Goal: Find contact information: Find contact information

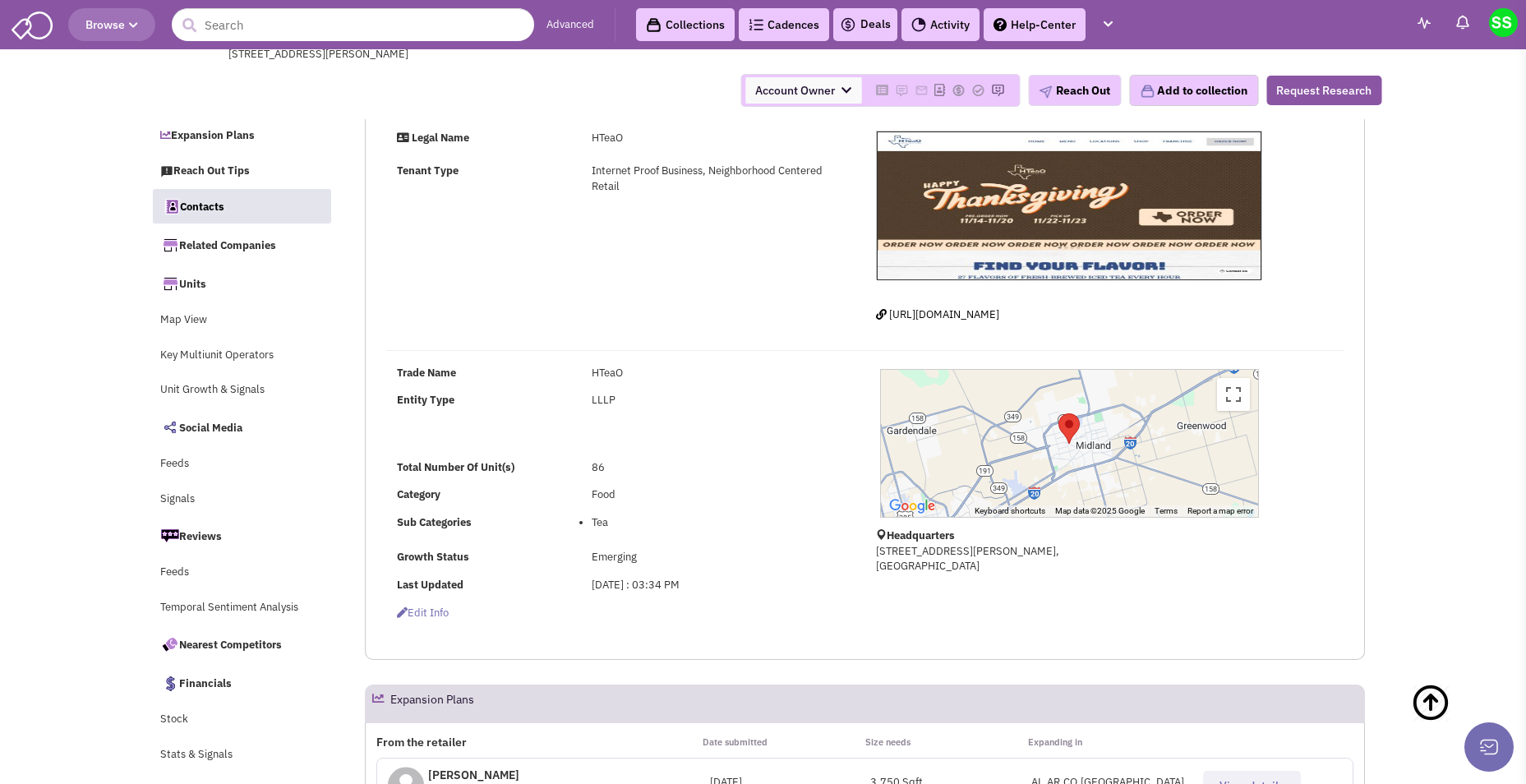
select select
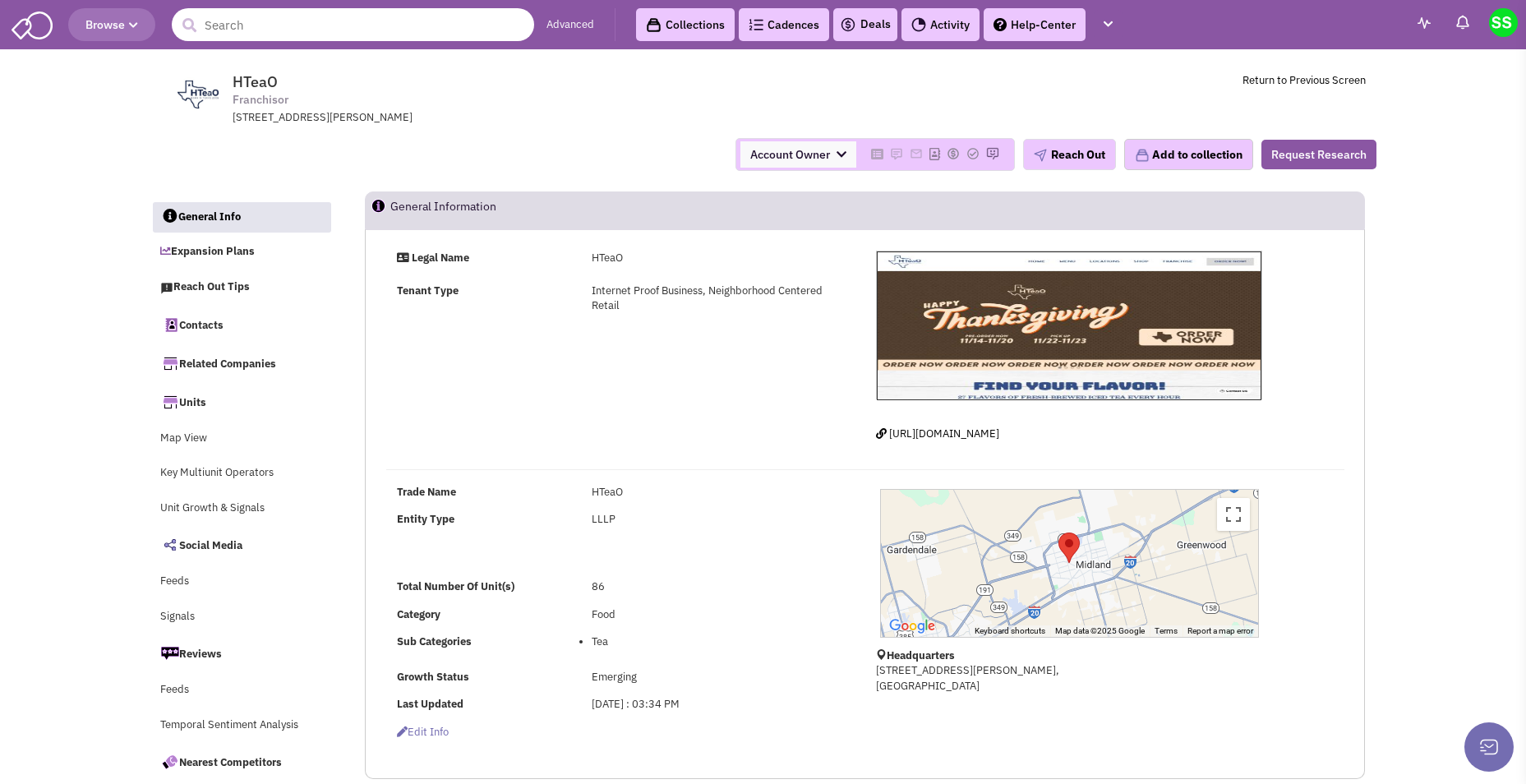
click at [281, 26] on input "text" at bounding box center [352, 24] width 362 height 33
click at [279, 26] on input "portifillos" at bounding box center [352, 24] width 362 height 33
paste input "Portillo'"
type input "[PERSON_NAME]"
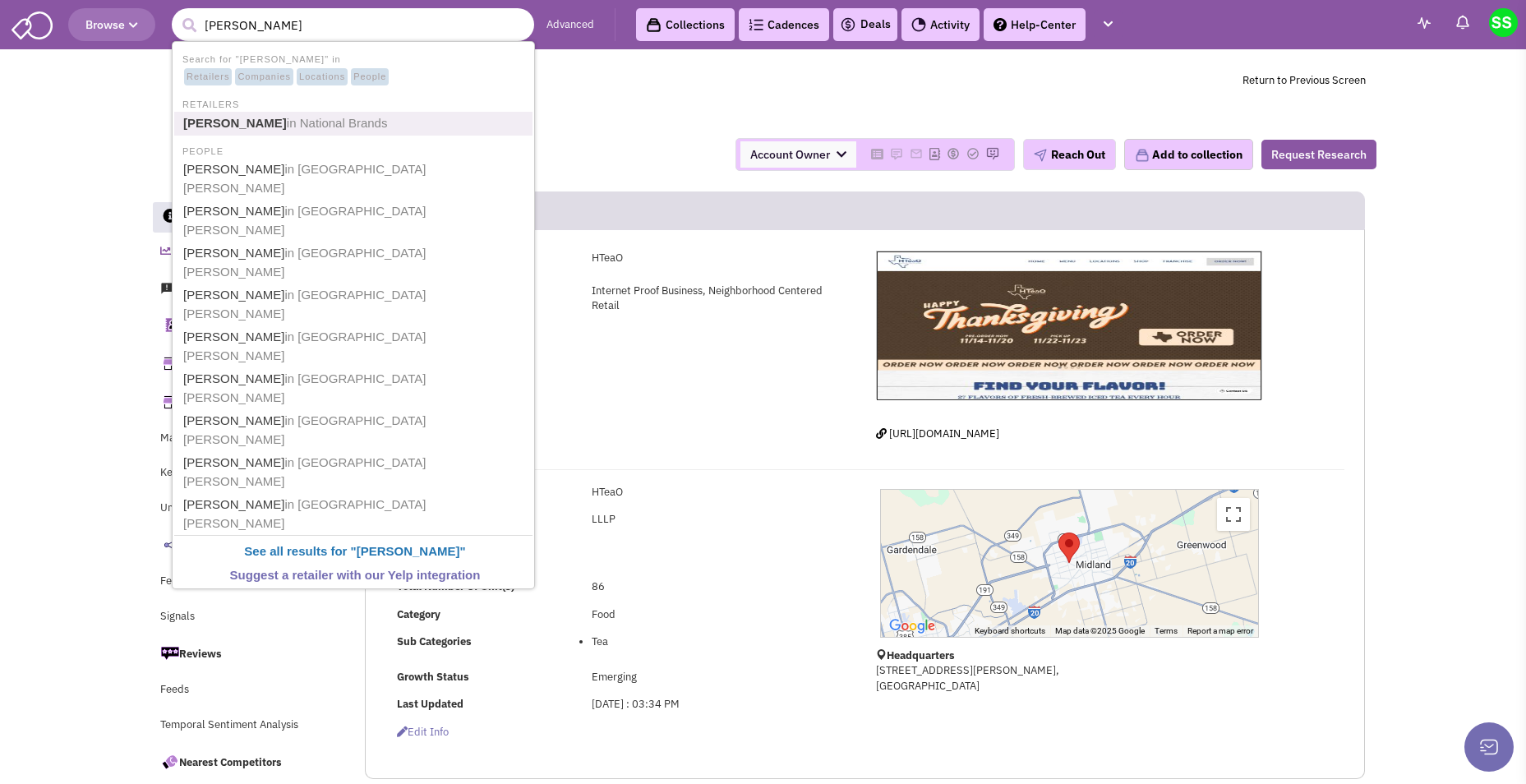
click at [234, 126] on b "[PERSON_NAME]" at bounding box center [235, 123] width 103 height 14
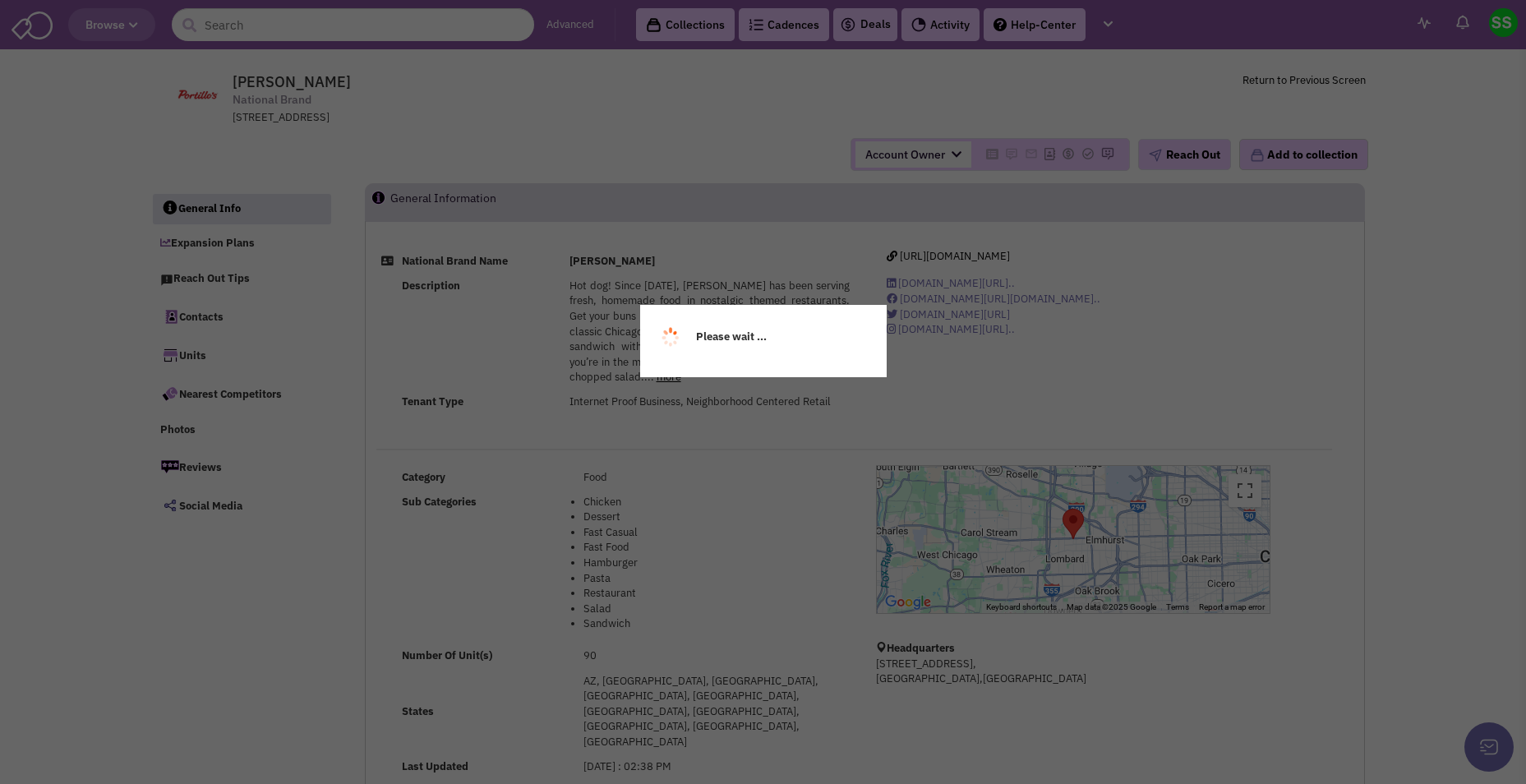
select select
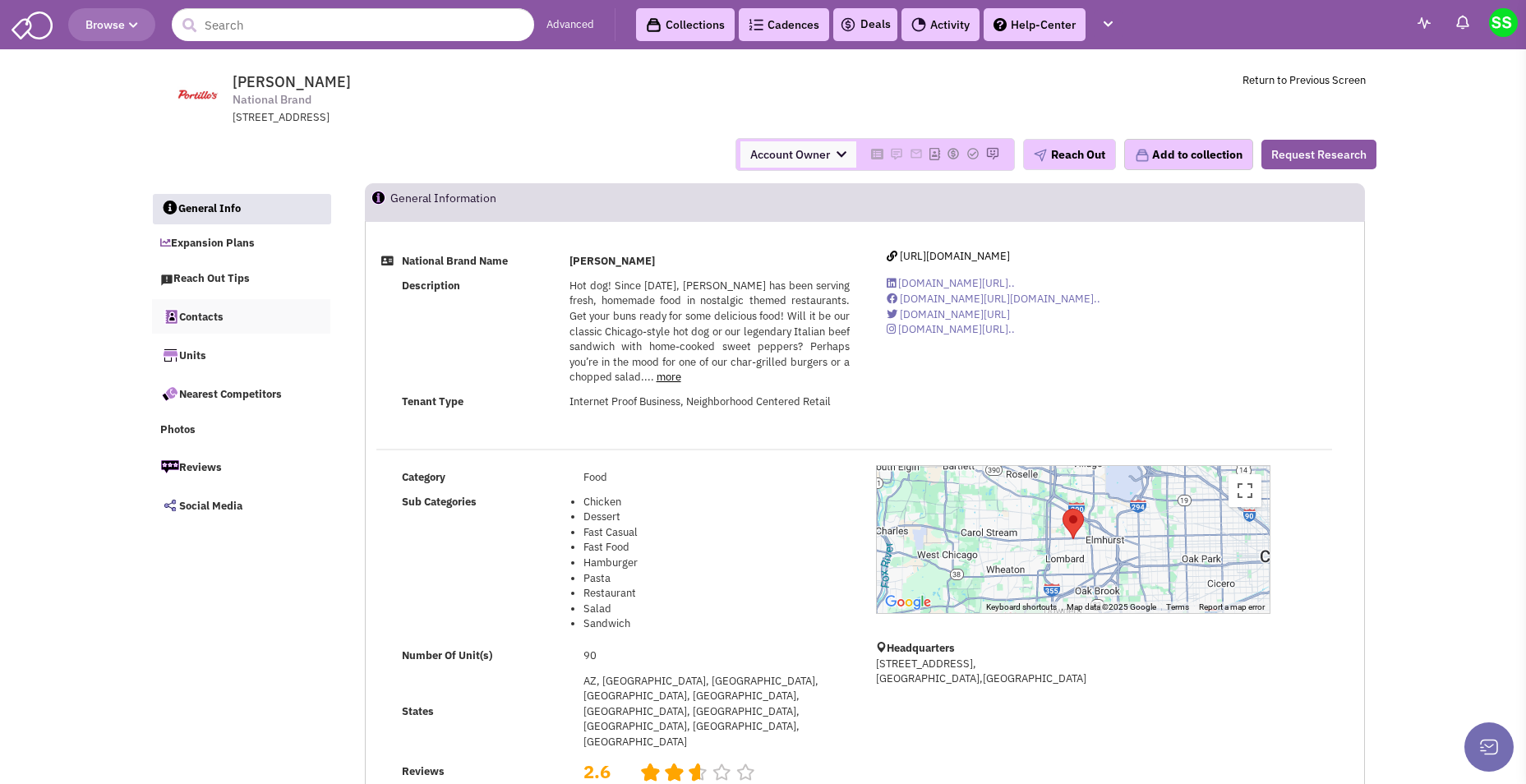
click at [206, 316] on link "Contacts" at bounding box center [241, 316] width 179 height 35
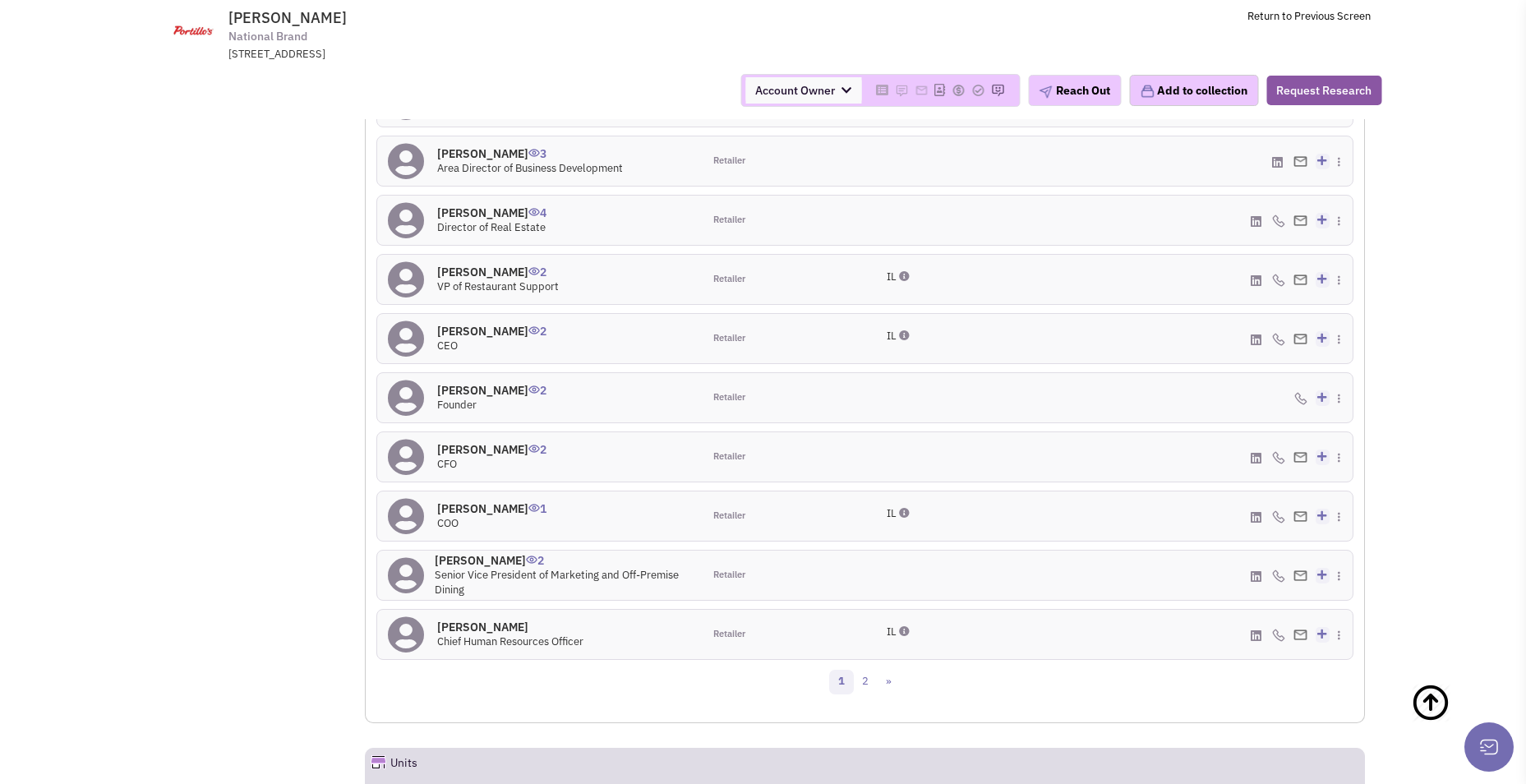
scroll to position [1334, 0]
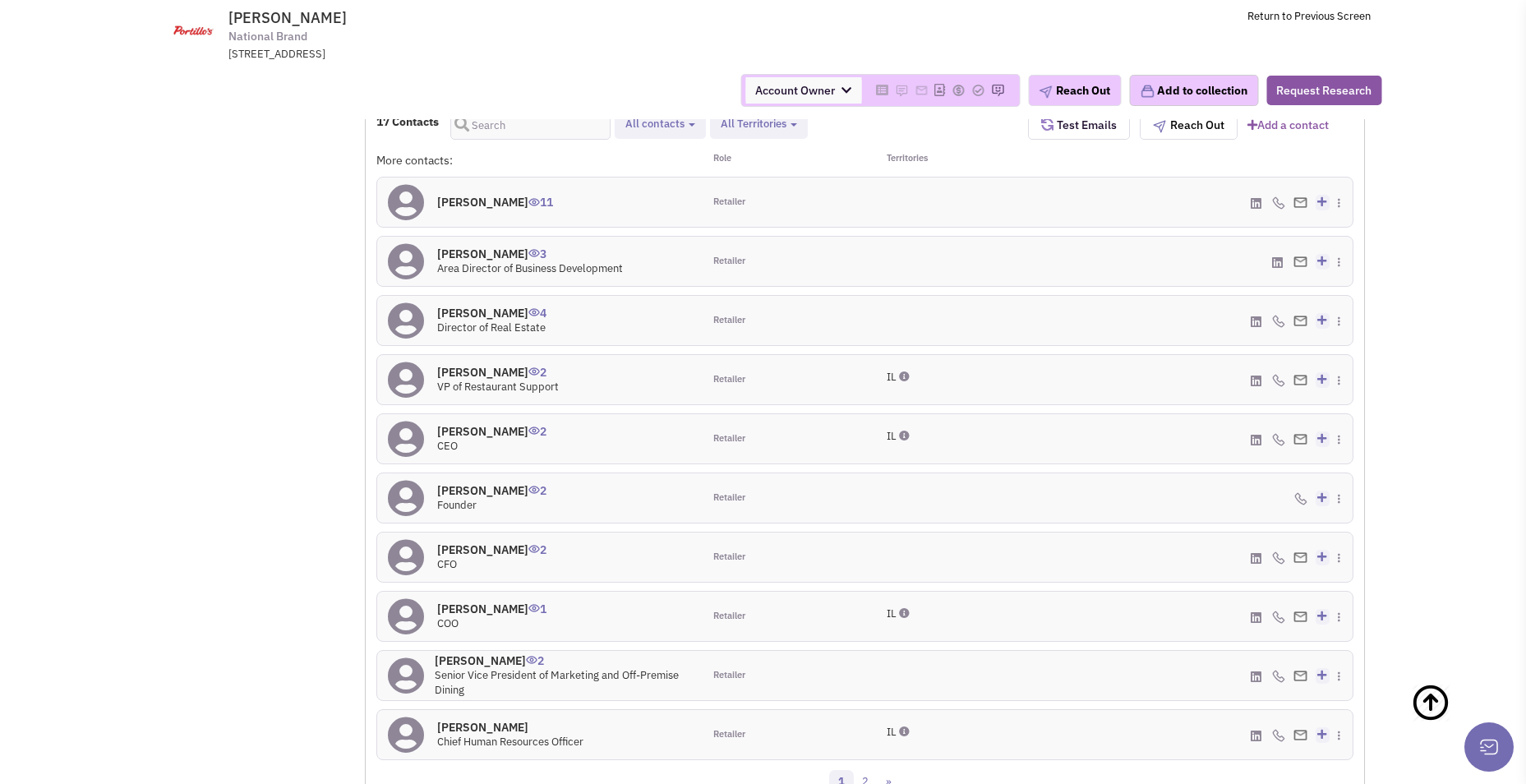
select select
click at [480, 306] on h4 "[PERSON_NAME] 4" at bounding box center [491, 313] width 109 height 15
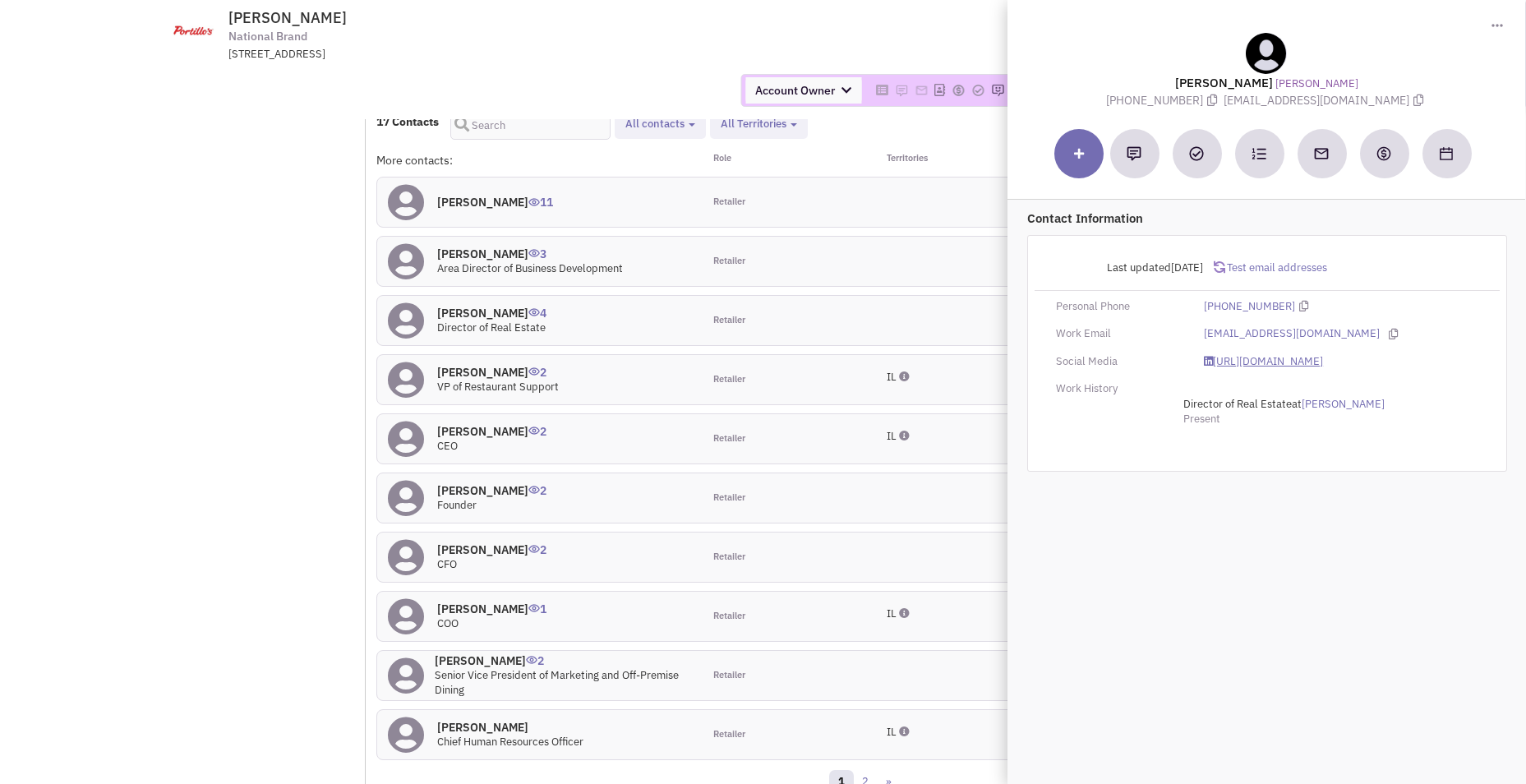
click at [1322, 365] on link "[URL][DOMAIN_NAME]" at bounding box center [1263, 362] width 119 height 16
click at [1388, 333] on icon at bounding box center [1392, 333] width 9 height 11
